Goal: Find specific page/section: Find specific page/section

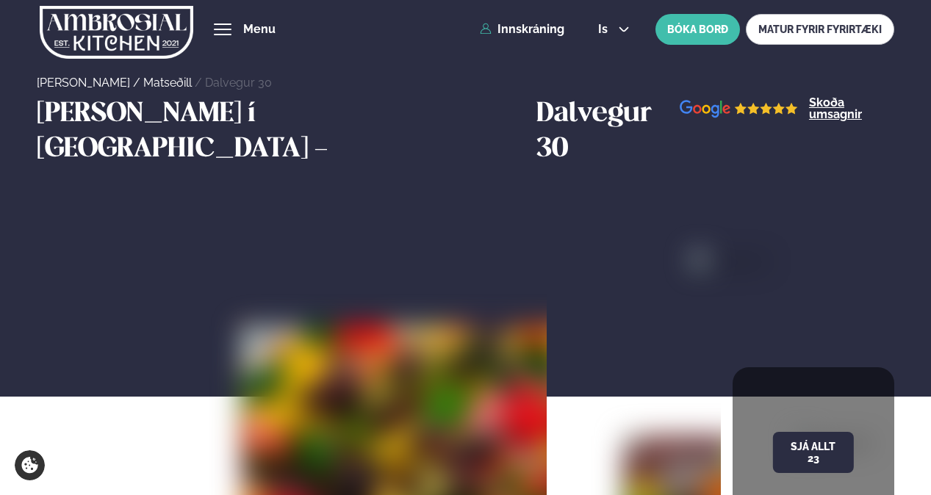
click at [221, 21] on button "hamburger" at bounding box center [223, 30] width 18 height 18
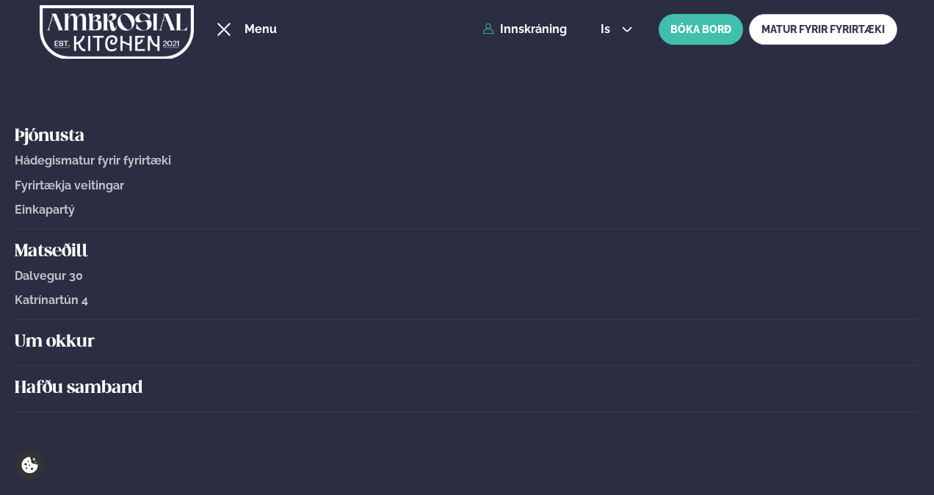
click at [79, 275] on span "Dalvegur 30" at bounding box center [49, 276] width 68 height 14
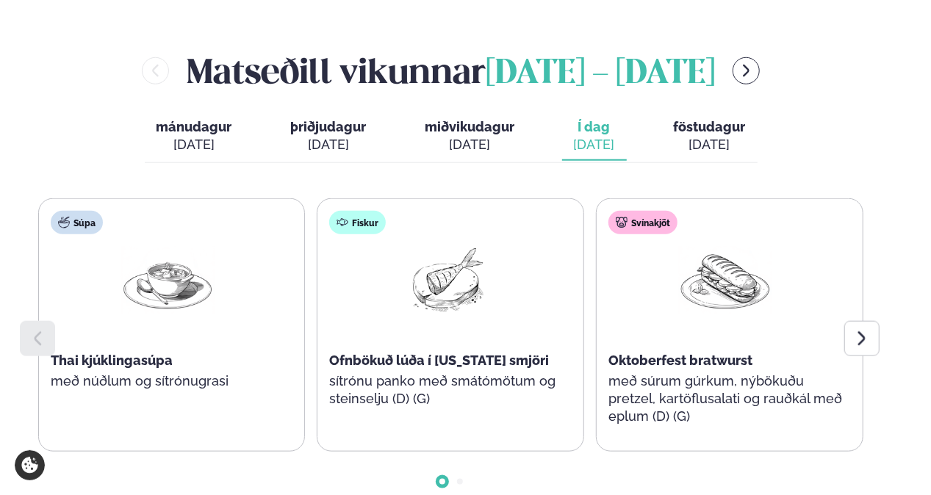
scroll to position [661, 0]
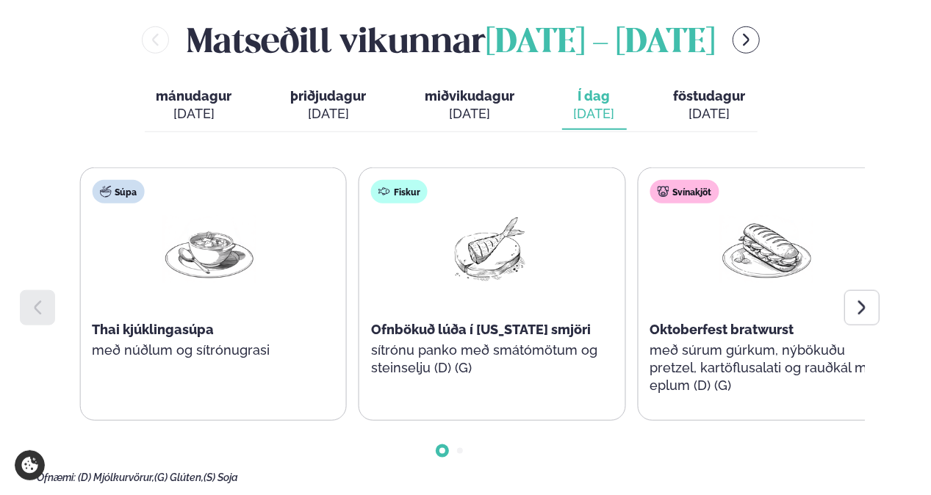
click at [696, 322] on span "Oktoberfest bratwurst" at bounding box center [722, 329] width 144 height 15
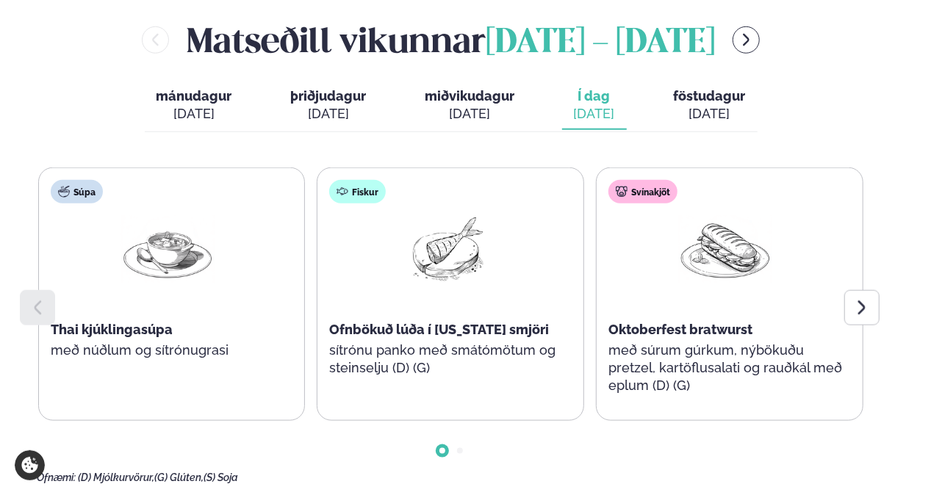
click at [671, 322] on span "Oktoberfest bratwurst" at bounding box center [680, 329] width 144 height 15
click at [865, 300] on icon at bounding box center [861, 307] width 7 height 14
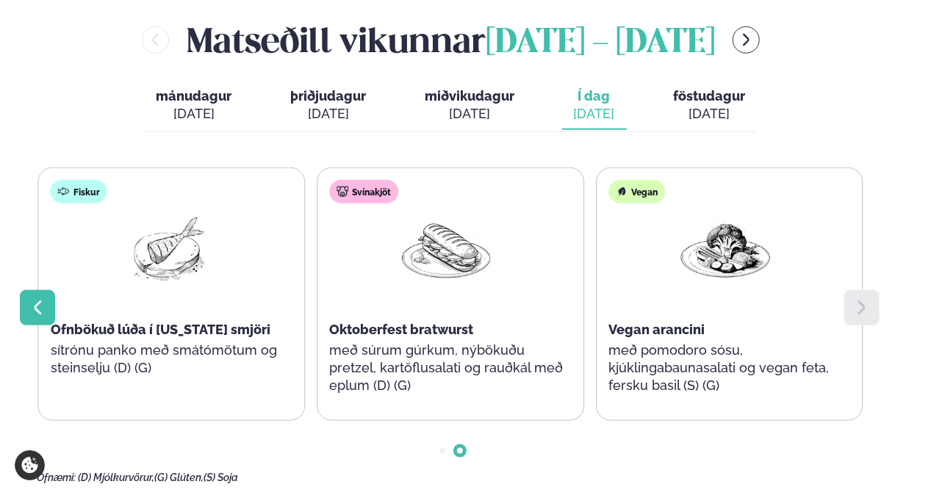
click at [27, 290] on div at bounding box center [37, 307] width 35 height 35
